Goal: Navigation & Orientation: Find specific page/section

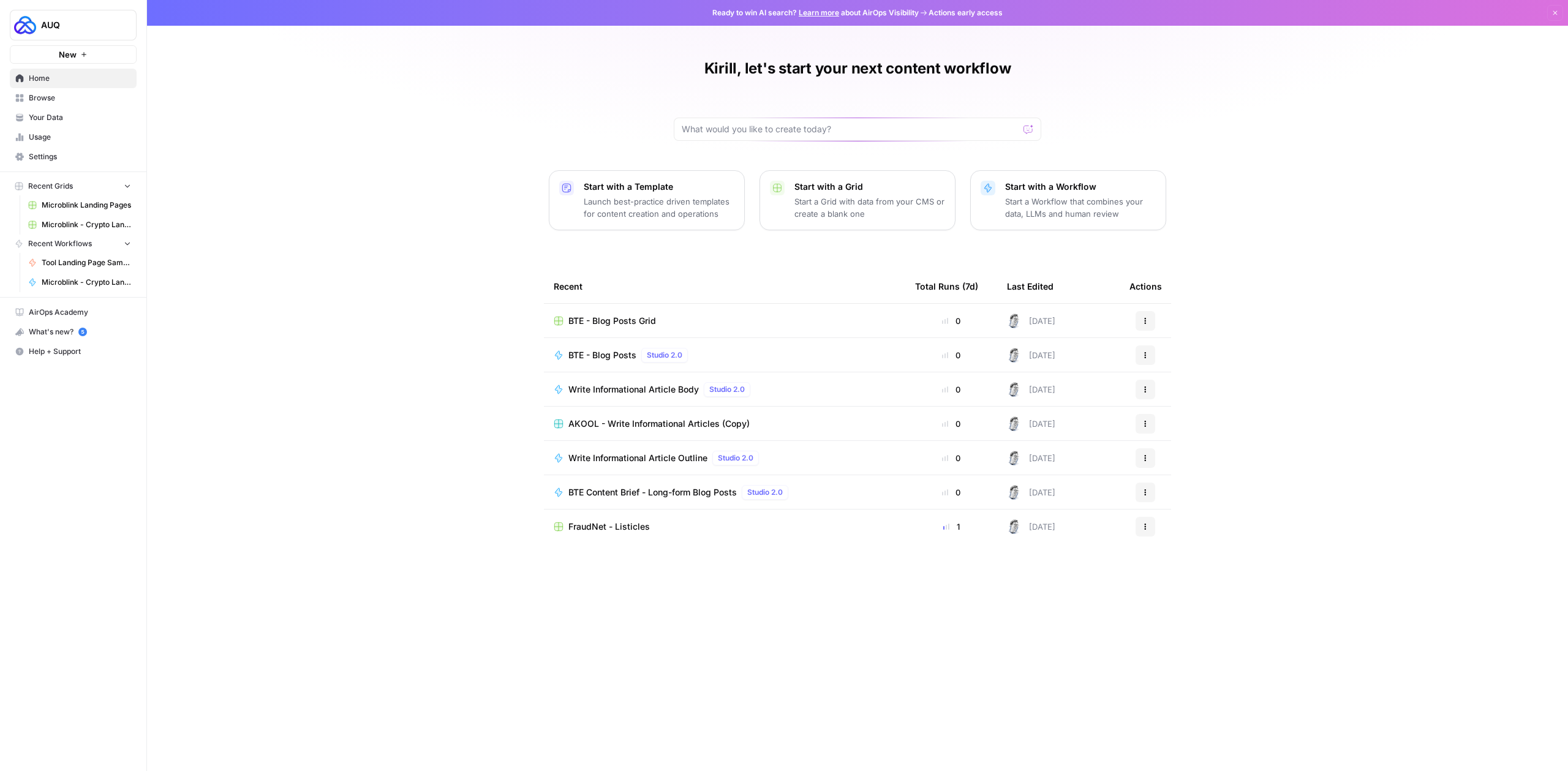
click at [55, 101] on span "Browse" at bounding box center [79, 98] width 102 height 11
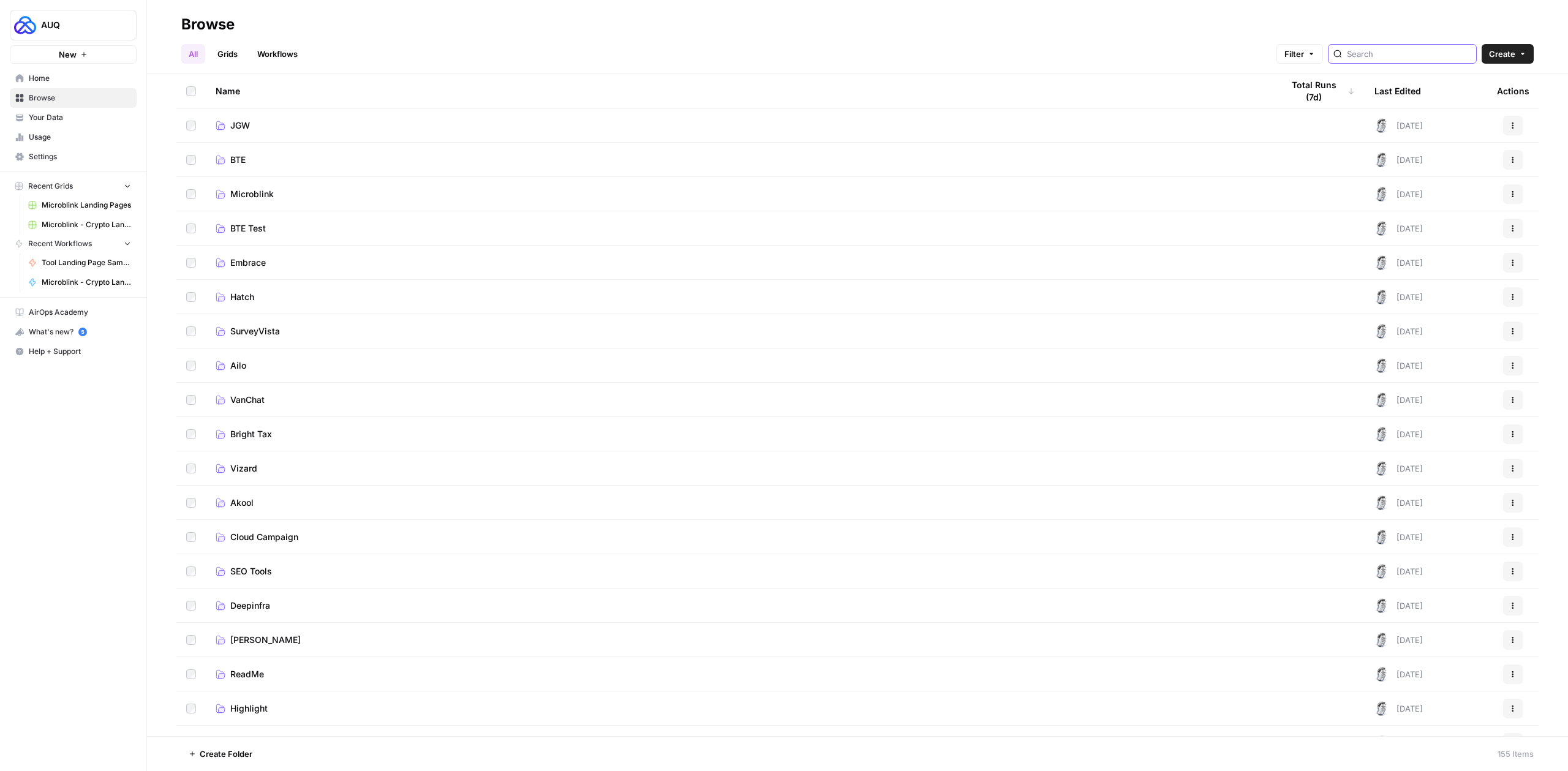
click at [1400, 57] on input "search" at bounding box center [1409, 54] width 124 height 12
type input "microblink"
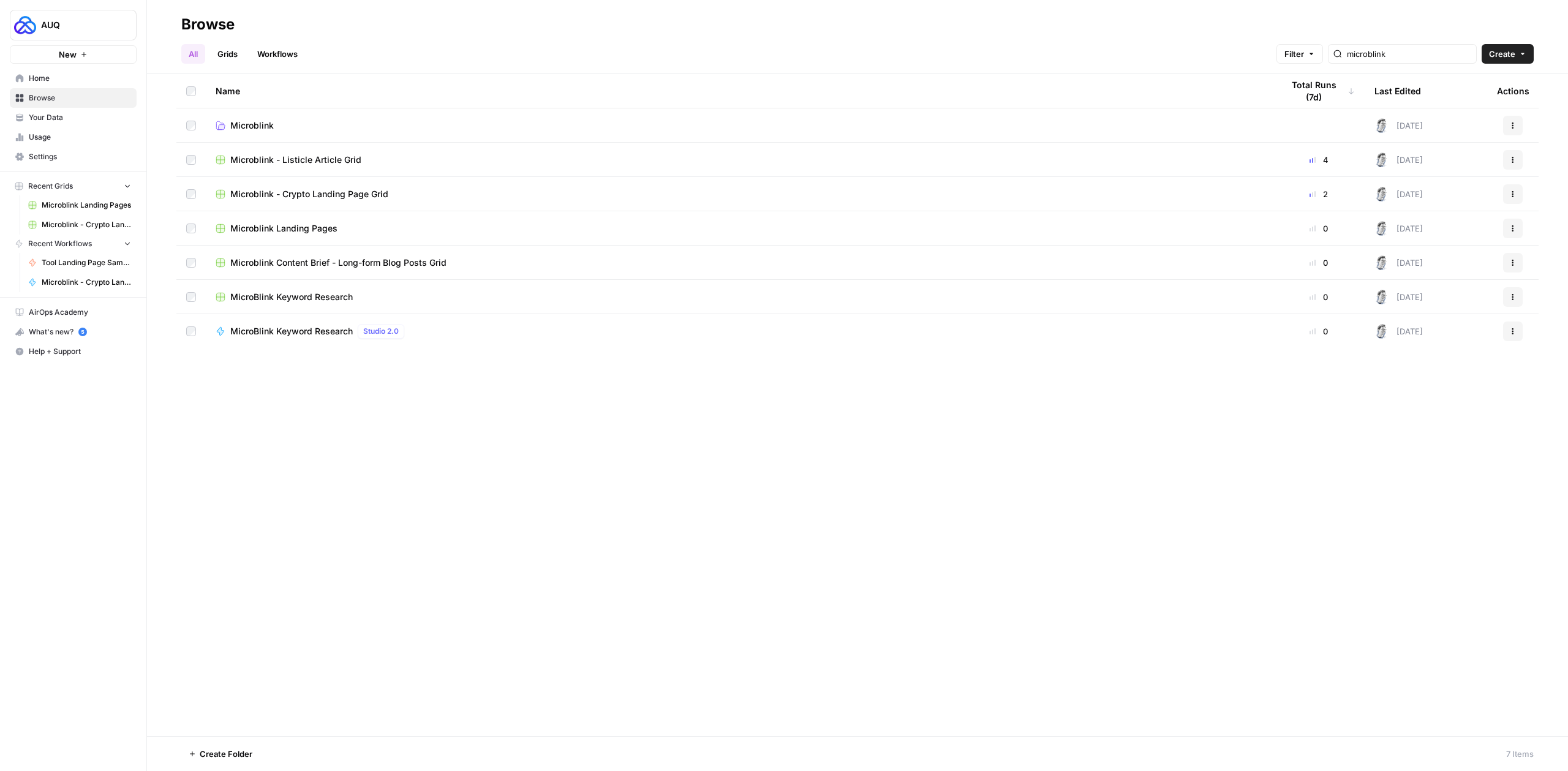
click at [252, 122] on span "Microblink" at bounding box center [252, 126] width 43 height 12
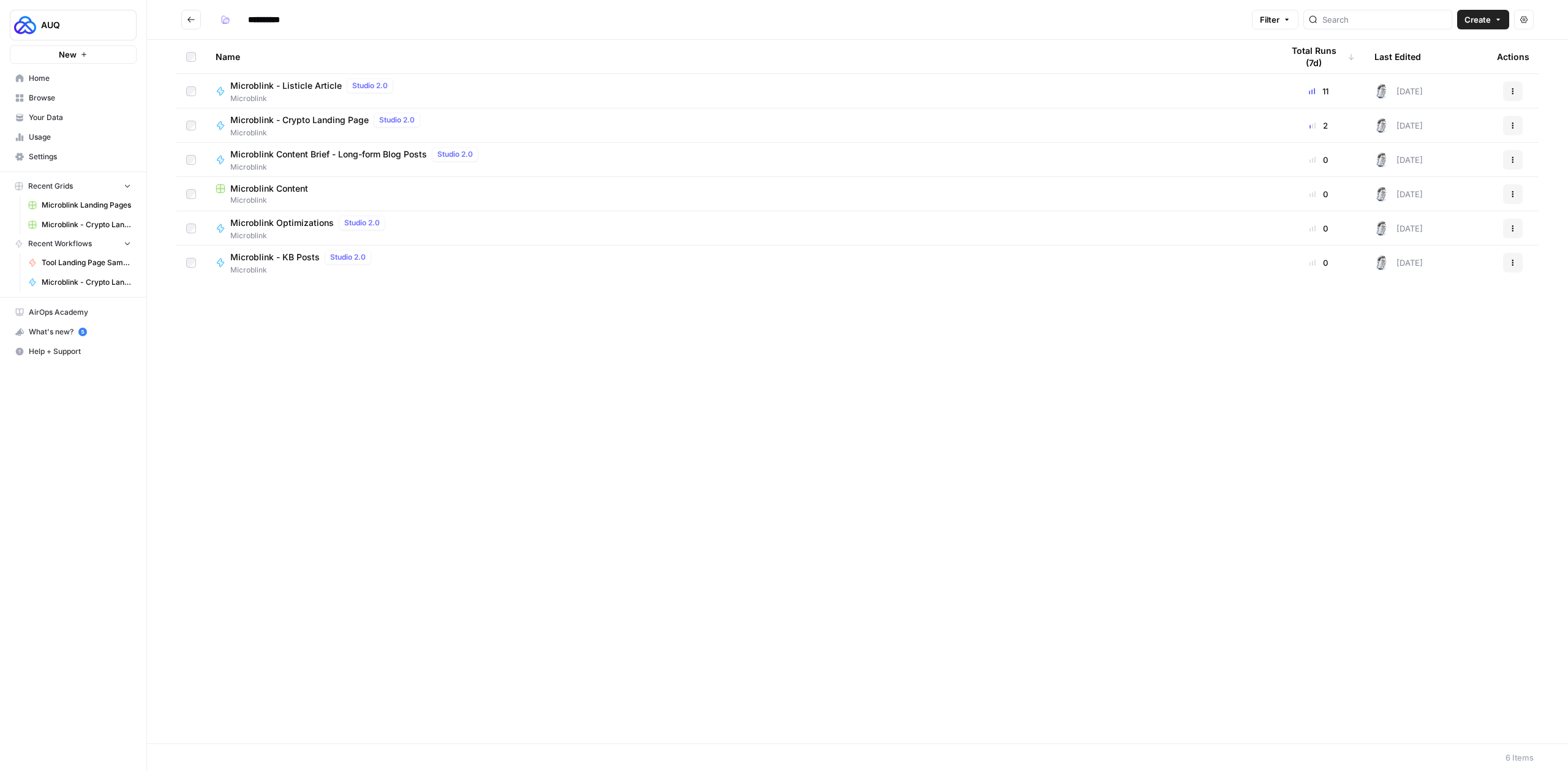
click at [292, 192] on span "Microblink Content" at bounding box center [270, 189] width 78 height 12
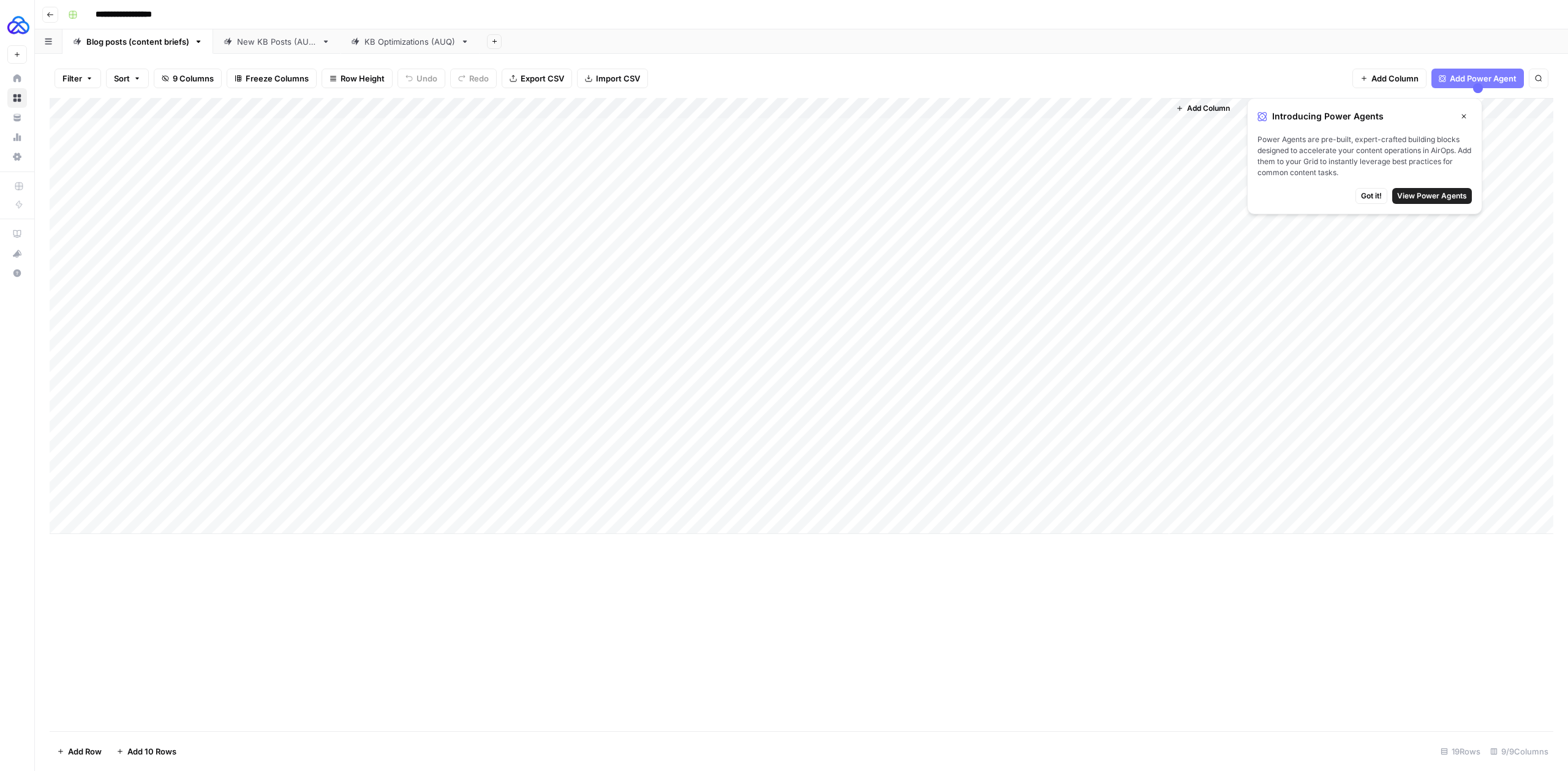
click at [273, 42] on div "New KB Posts (AUQ)" at bounding box center [277, 42] width 80 height 12
drag, startPoint x: 955, startPoint y: 108, endPoint x: 1066, endPoint y: 122, distance: 111.9
click at [1066, 122] on div "Add Column" at bounding box center [801, 253] width 1504 height 311
click at [54, 18] on button "Go back" at bounding box center [51, 15] width 16 height 16
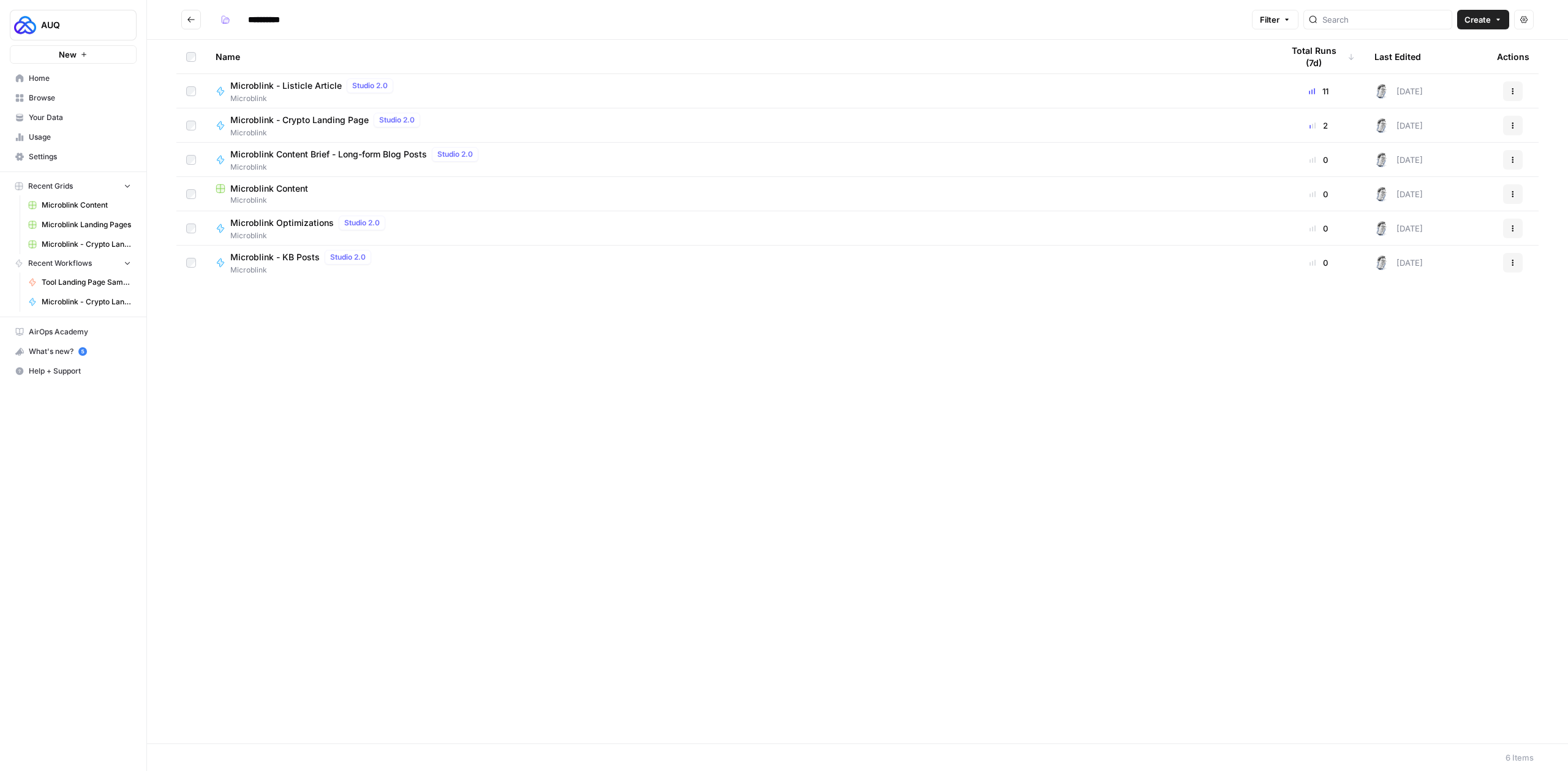
click at [274, 258] on span "Microblink - KB Posts" at bounding box center [275, 257] width 90 height 12
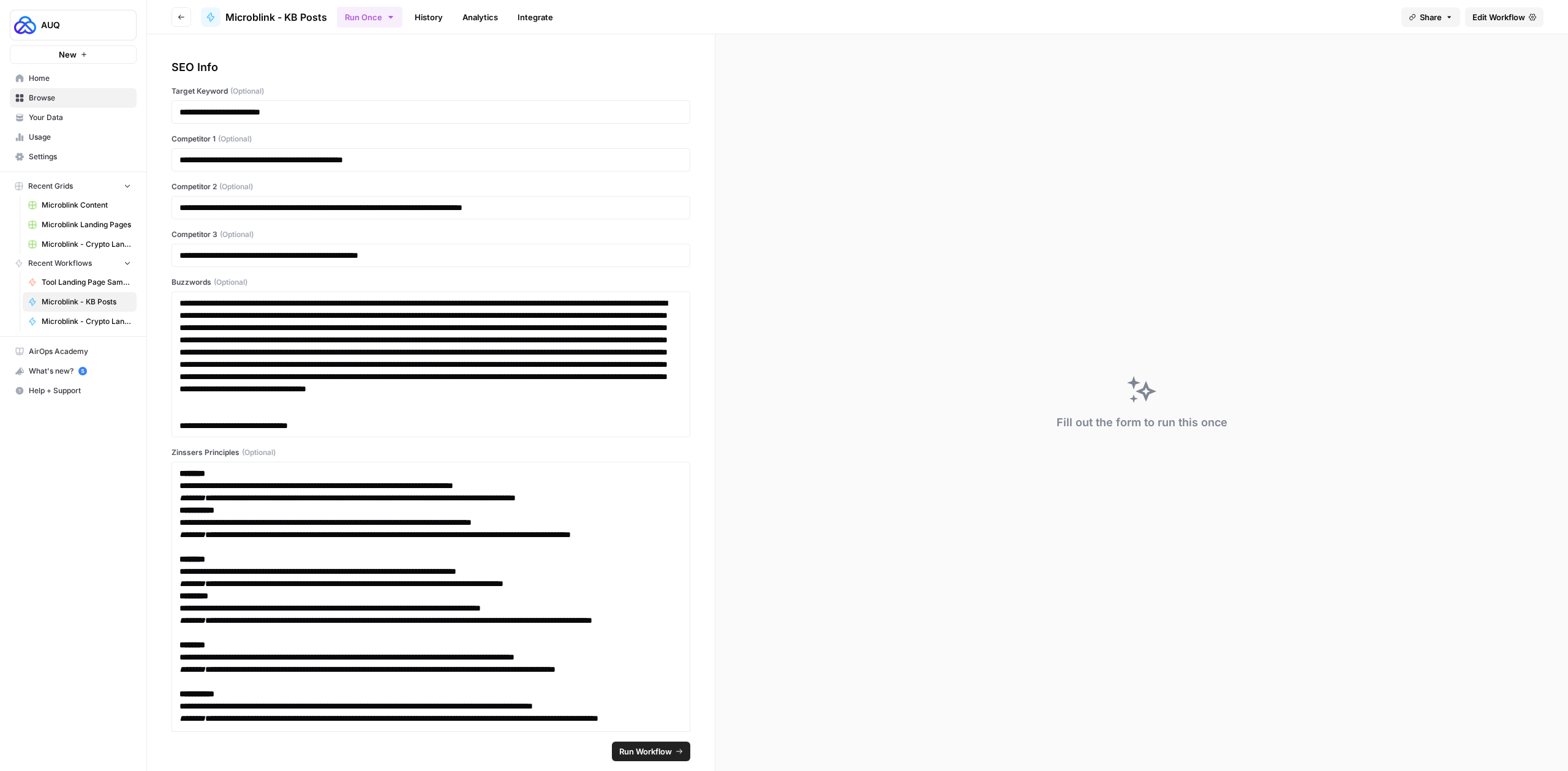
click at [181, 20] on button "Go back" at bounding box center [181, 17] width 20 height 20
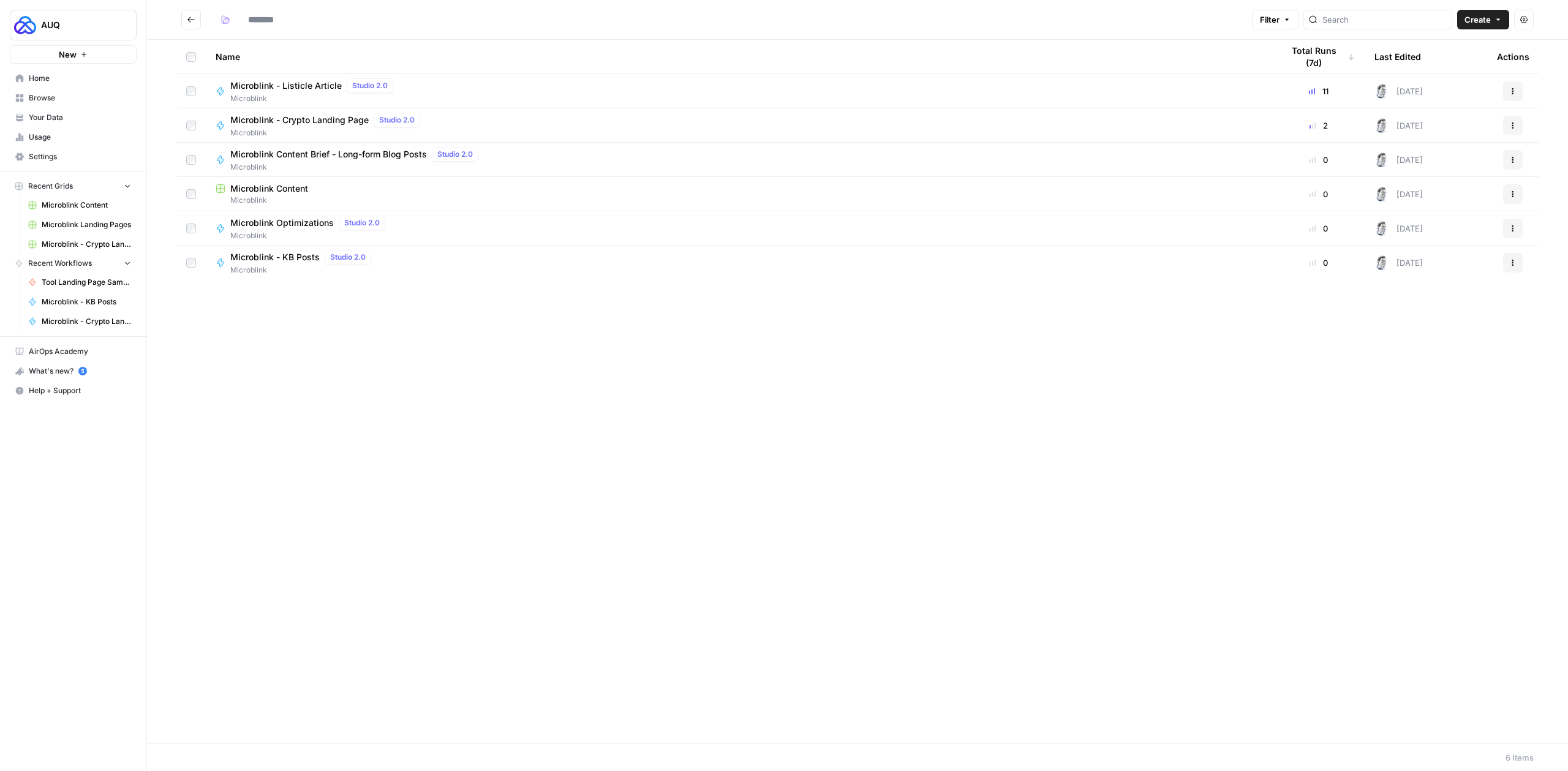
type input "**********"
drag, startPoint x: 37, startPoint y: 101, endPoint x: 146, endPoint y: 160, distance: 123.9
click at [37, 101] on span "Browse" at bounding box center [79, 98] width 102 height 11
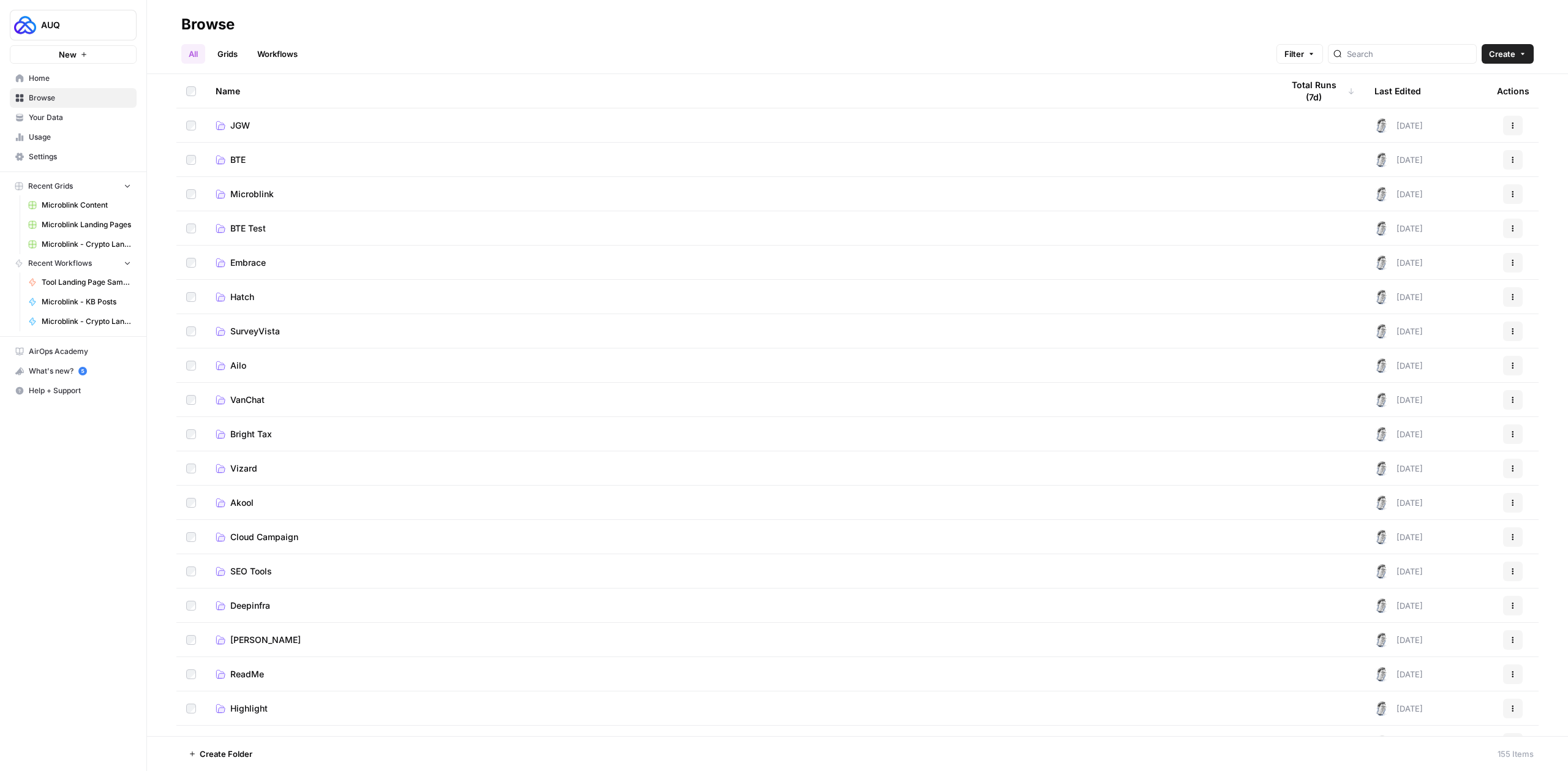
click at [256, 260] on span "Embrace" at bounding box center [248, 263] width 35 height 12
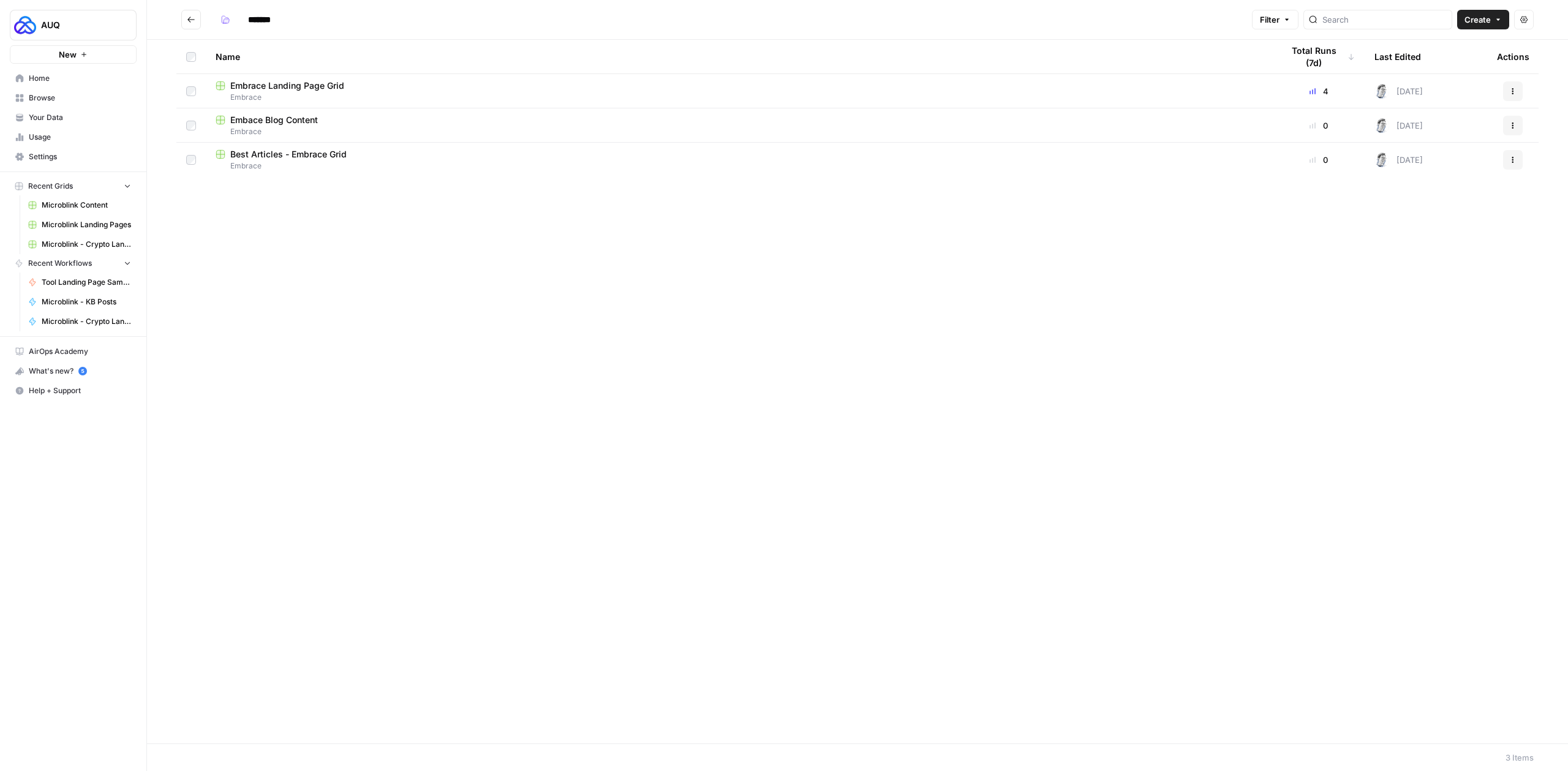
click at [292, 118] on span "Embace Blog Content" at bounding box center [274, 120] width 88 height 12
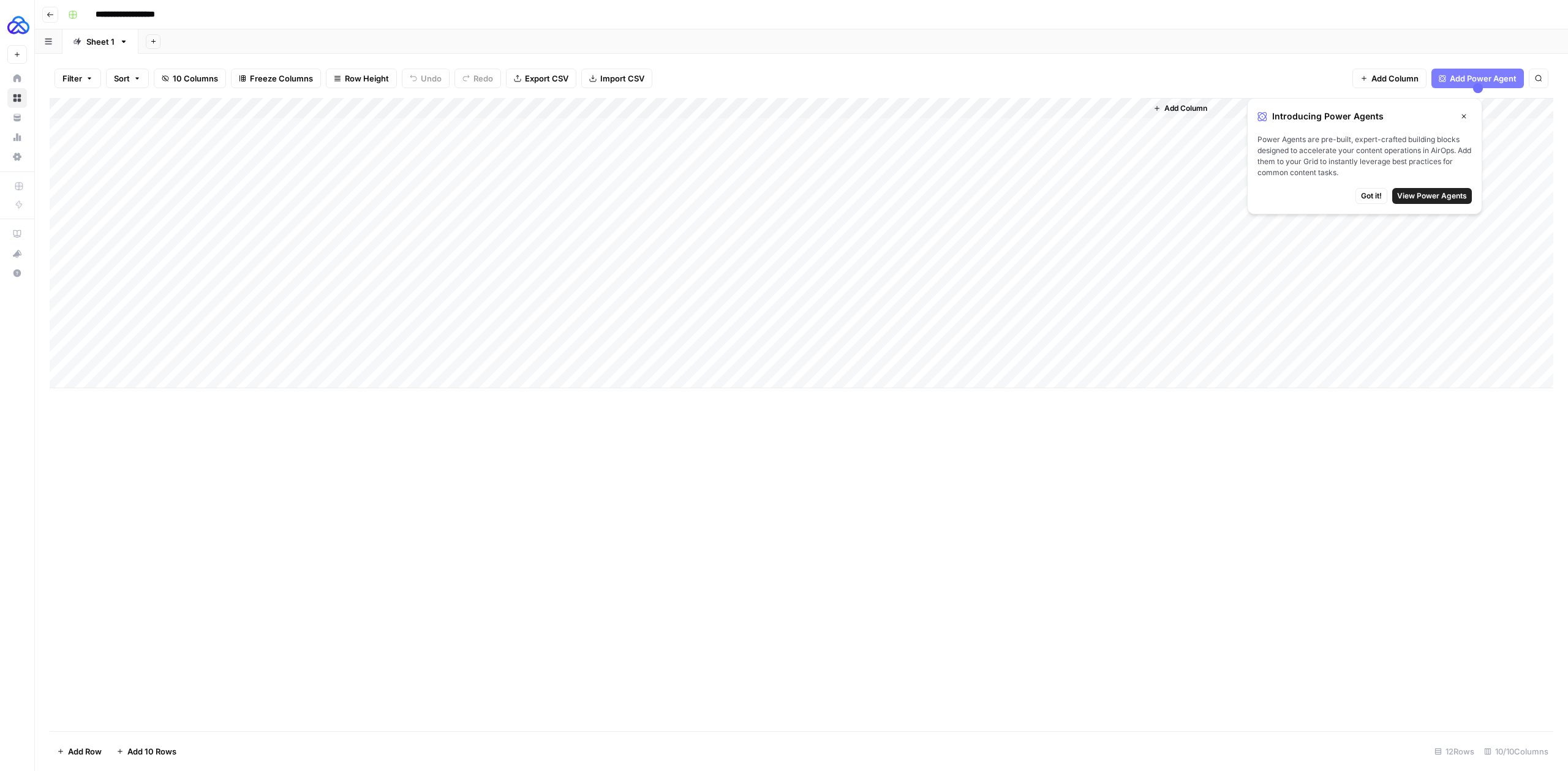
click at [635, 106] on div "Add Column" at bounding box center [801, 242] width 1504 height 290
click at [635, 230] on span "Edit Workflow" at bounding box center [672, 229] width 107 height 12
click at [48, 12] on icon "button" at bounding box center [50, 14] width 7 height 7
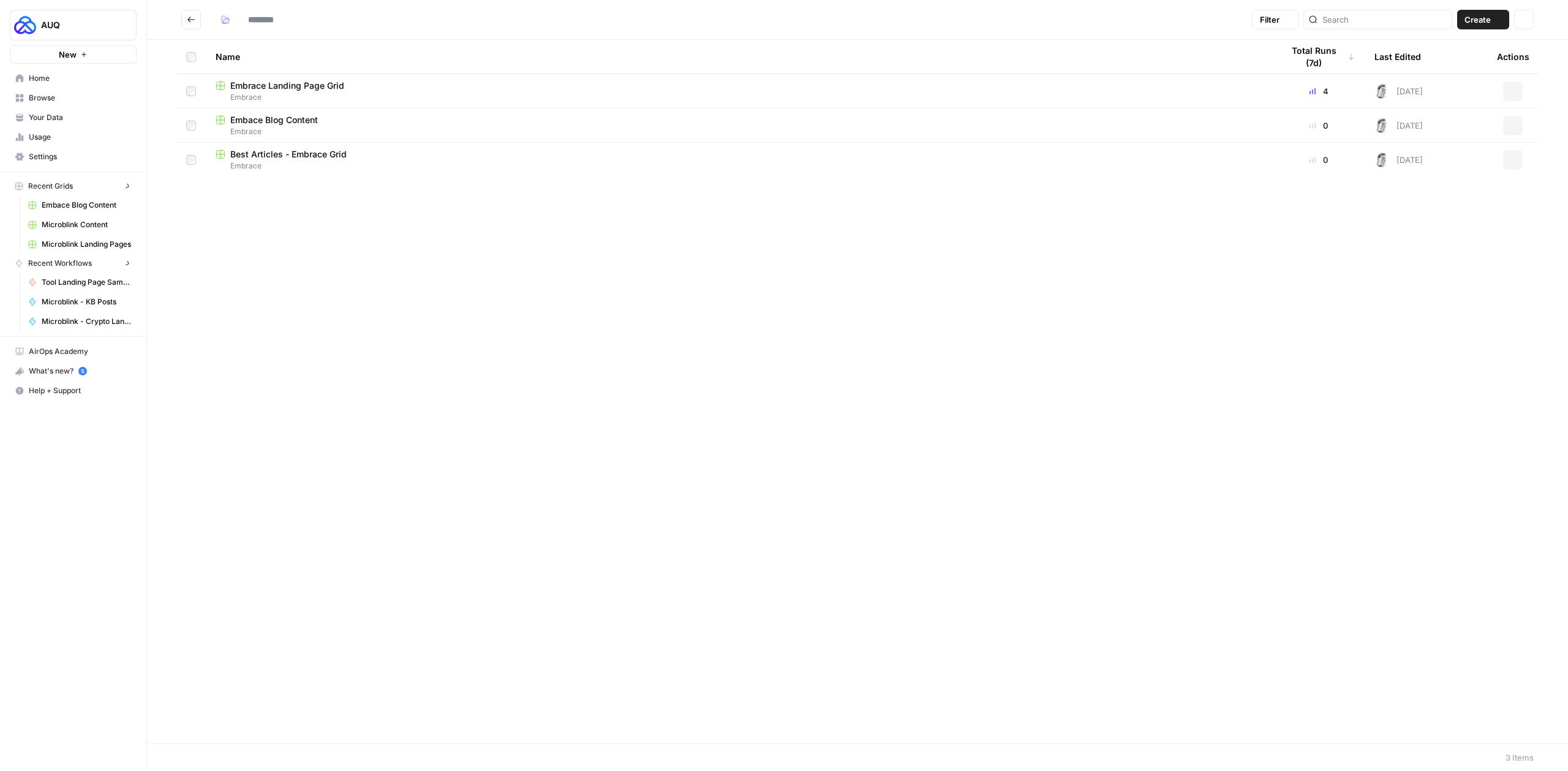
type input "*******"
click at [192, 22] on icon "Go back" at bounding box center [192, 20] width 9 height 9
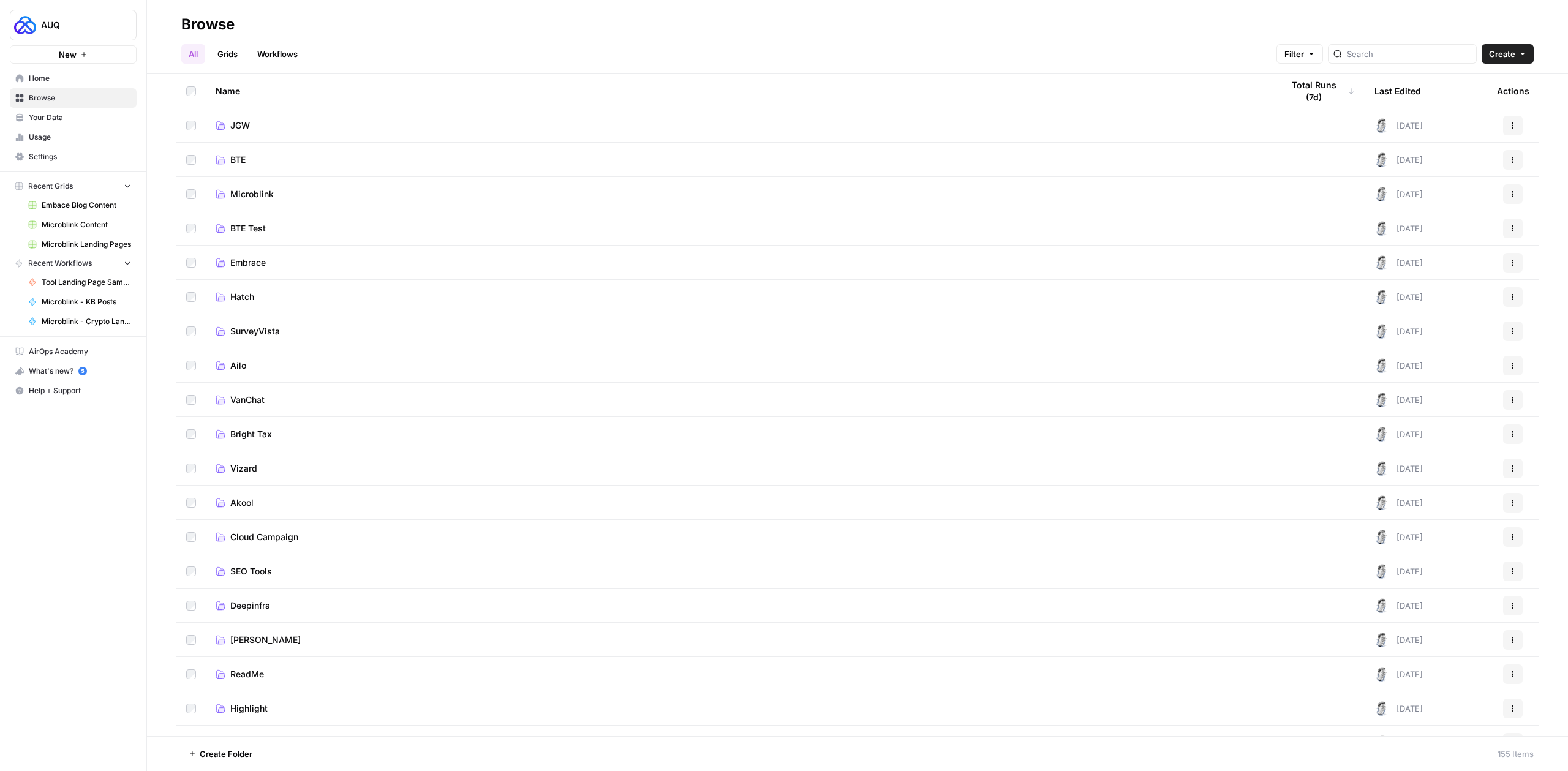
click at [239, 470] on span "Vizard" at bounding box center [244, 468] width 27 height 12
